Goal: Ask a question

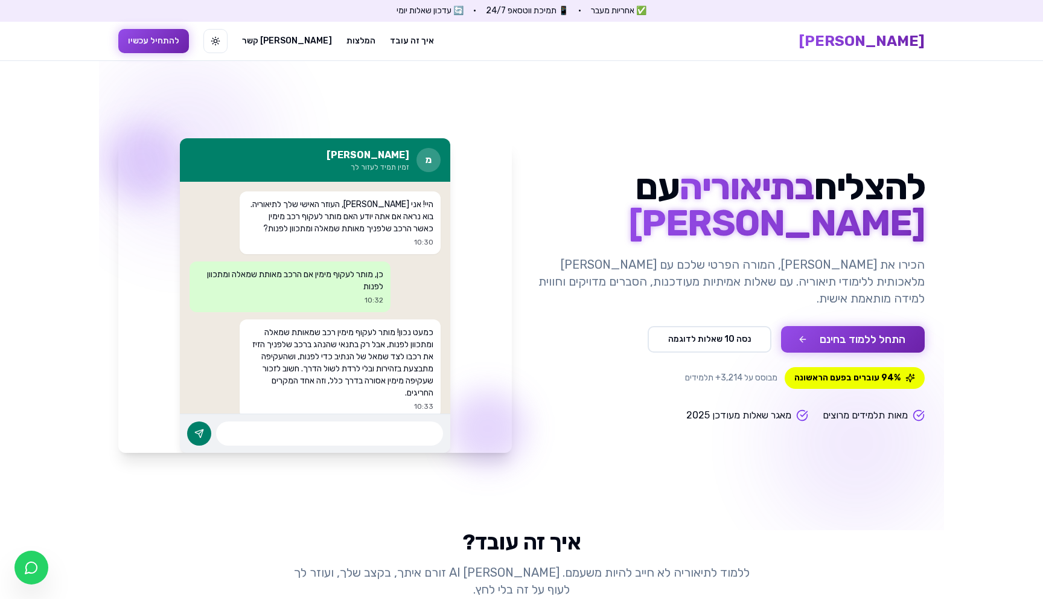
click at [842, 328] on button "התחל ללמוד בחינם" at bounding box center [853, 339] width 144 height 27
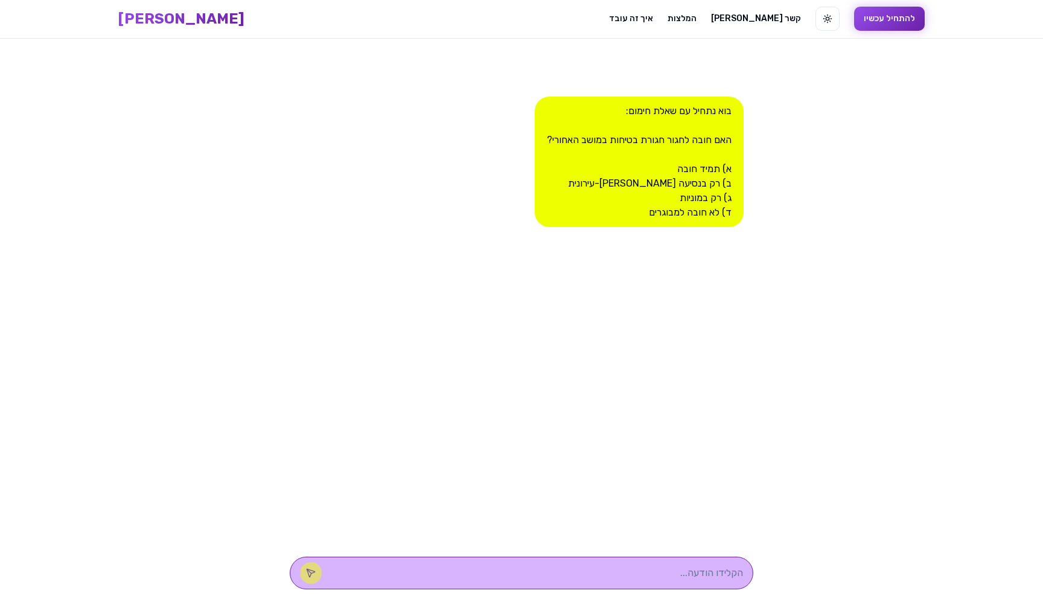
click at [672, 578] on textarea at bounding box center [538, 572] width 409 height 14
type textarea "בדיקה [PERSON_NAME]."
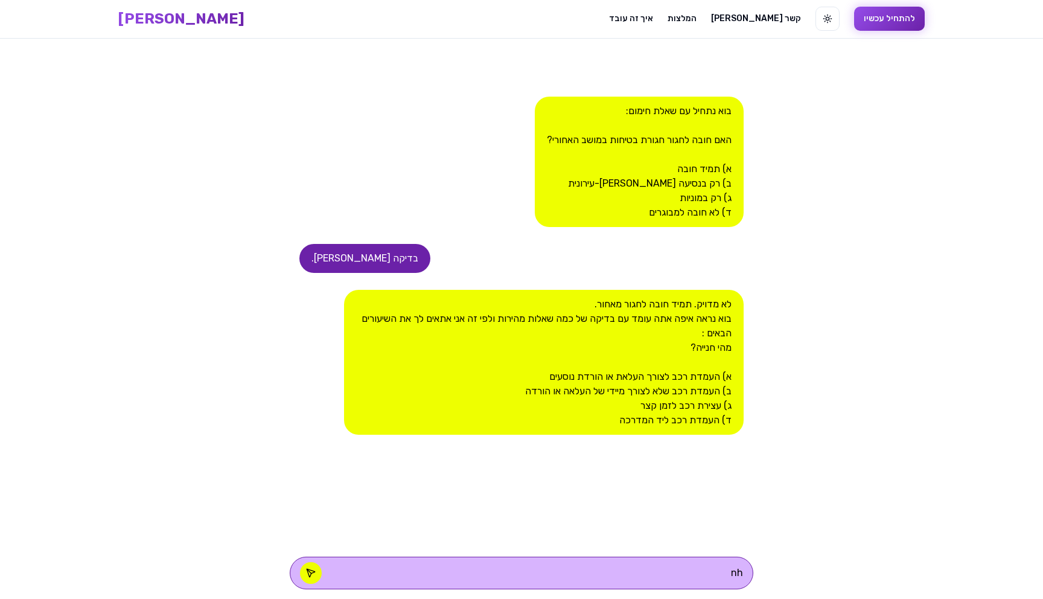
type textarea "n"
type textarea "מי אתה?"
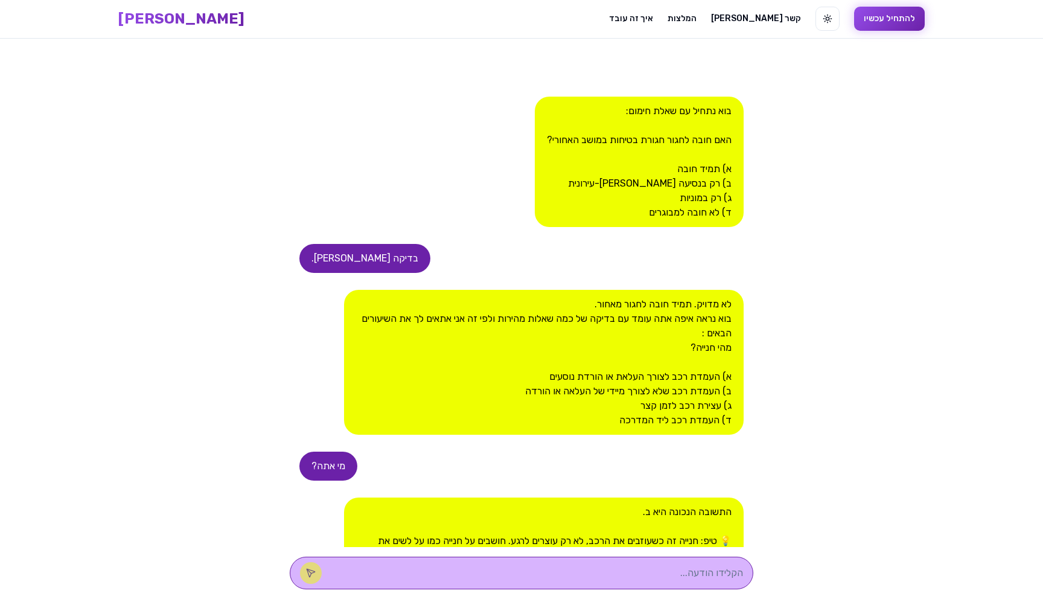
scroll to position [228, 0]
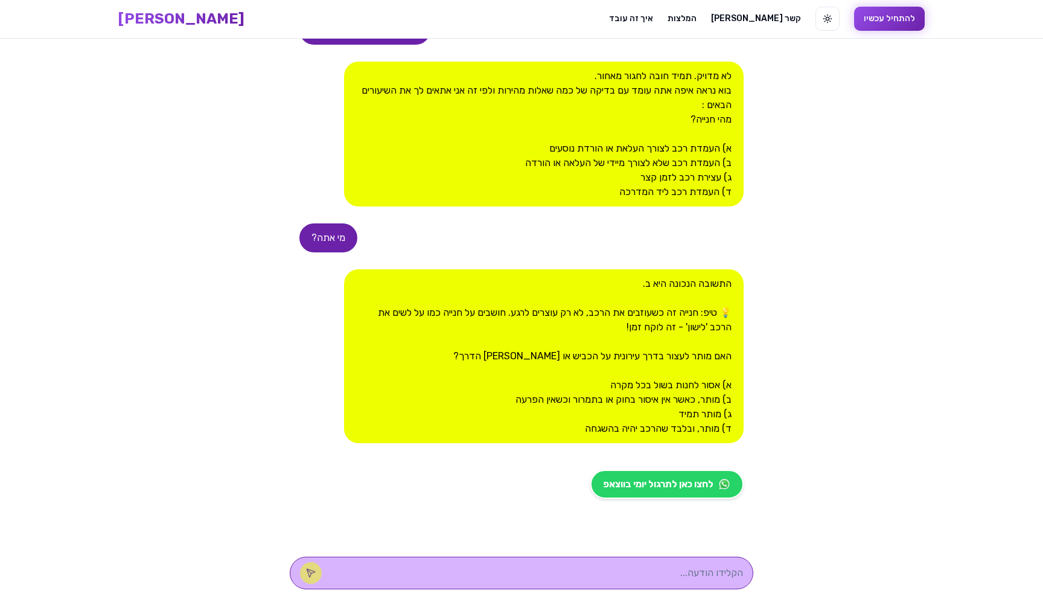
click at [244, 17] on span "[PERSON_NAME]" at bounding box center [181, 18] width 126 height 19
